Goal: Navigation & Orientation: Find specific page/section

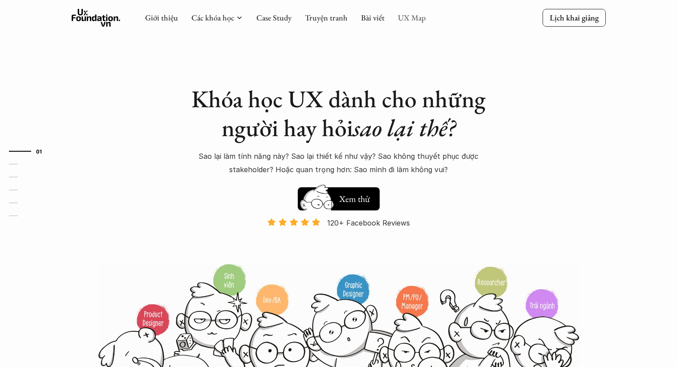
click at [400, 15] on link "UX Map" at bounding box center [412, 17] width 28 height 10
click at [421, 16] on link "UX Map" at bounding box center [412, 17] width 28 height 10
click at [410, 16] on link "UX Map" at bounding box center [412, 17] width 28 height 10
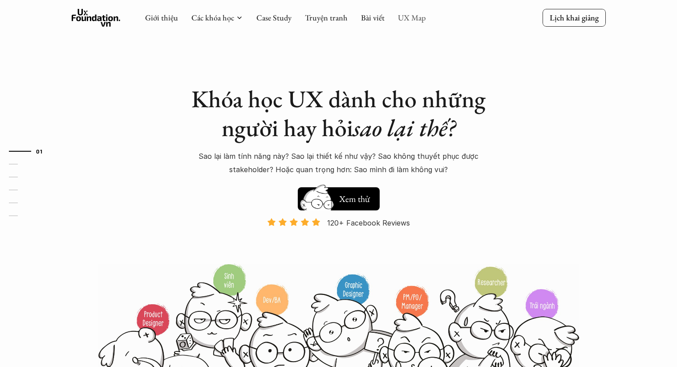
click at [409, 17] on link "UX Map" at bounding box center [412, 17] width 28 height 10
click at [374, 22] on link "Bài viết" at bounding box center [373, 17] width 24 height 10
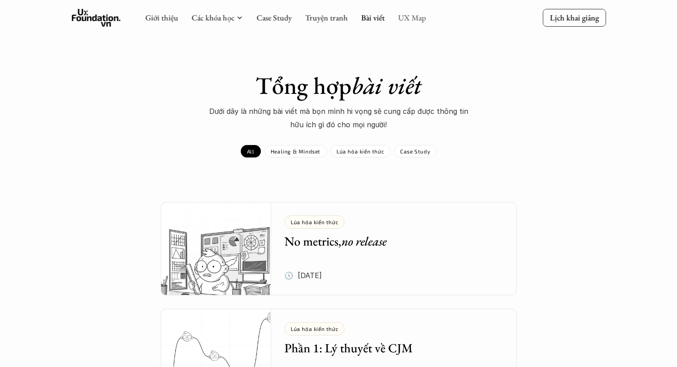
click at [398, 16] on link "UX Map" at bounding box center [412, 17] width 28 height 10
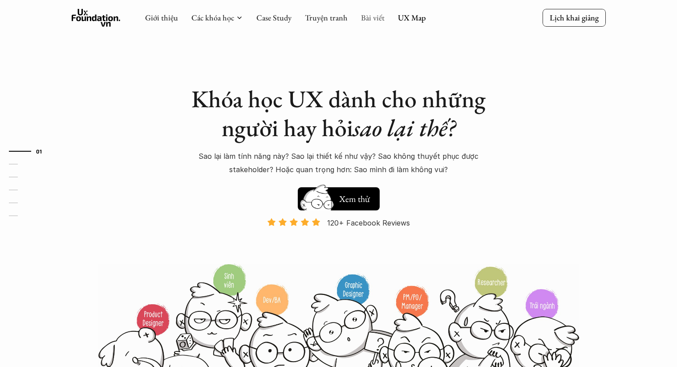
click at [377, 22] on link "Bài viết" at bounding box center [373, 17] width 24 height 10
